Goal: Task Accomplishment & Management: Use online tool/utility

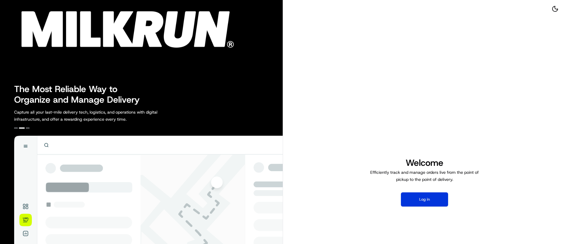
click at [429, 203] on button "Log in" at bounding box center [424, 199] width 47 height 14
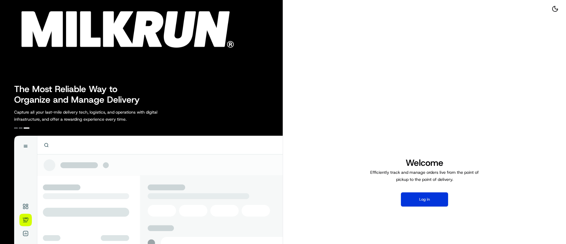
click at [416, 198] on button "Log in" at bounding box center [424, 199] width 47 height 14
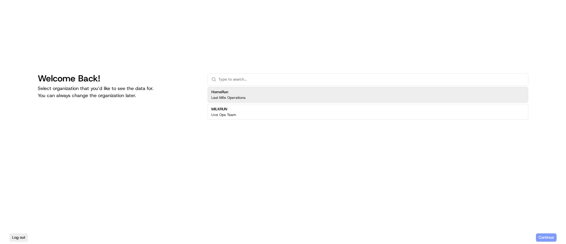
click at [227, 95] on div "HomeRun Last Mile Operations" at bounding box center [228, 94] width 34 height 11
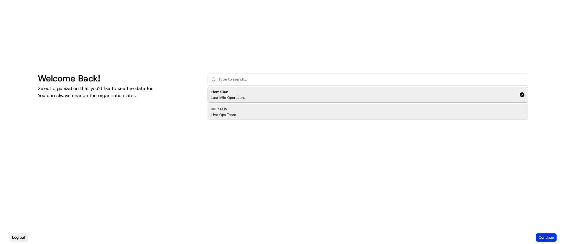
click at [552, 236] on button "Continue" at bounding box center [546, 237] width 21 height 8
